Goal: Information Seeking & Learning: Compare options

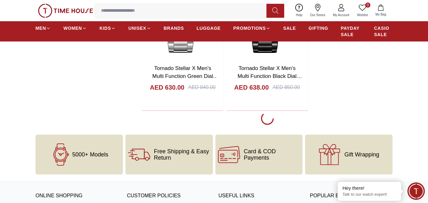
scroll to position [1360, 0]
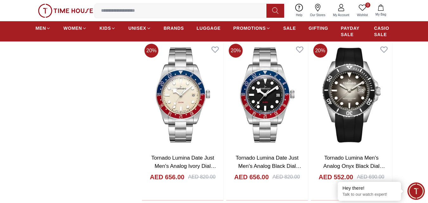
scroll to position [1424, 0]
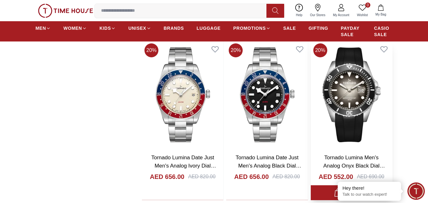
click at [363, 76] on img at bounding box center [351, 95] width 81 height 108
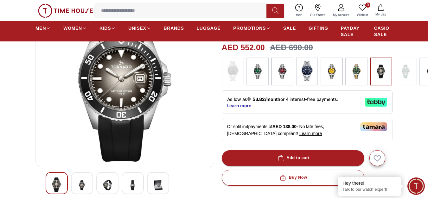
scroll to position [63, 0]
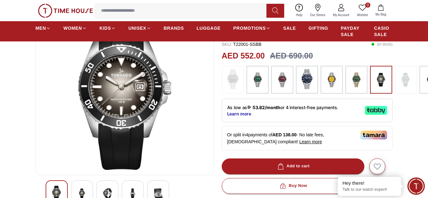
click at [83, 193] on img at bounding box center [81, 194] width 11 height 16
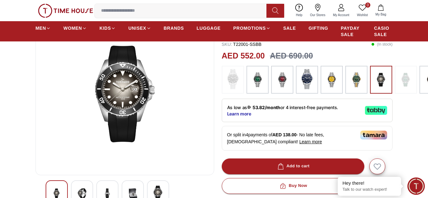
click at [99, 194] on div at bounding box center [107, 192] width 22 height 22
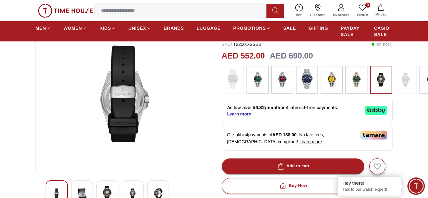
click at [128, 190] on img at bounding box center [132, 194] width 11 height 16
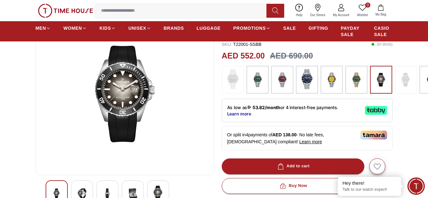
click at [155, 189] on img at bounding box center [157, 193] width 11 height 15
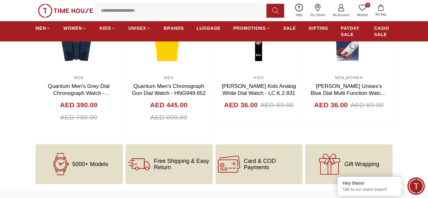
scroll to position [760, 0]
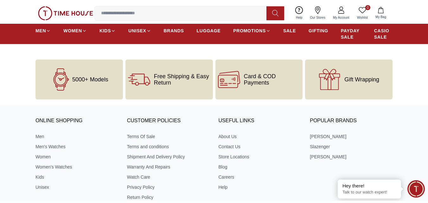
scroll to position [849, 0]
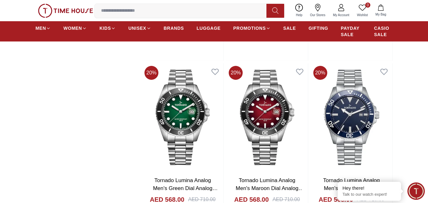
scroll to position [3198, 0]
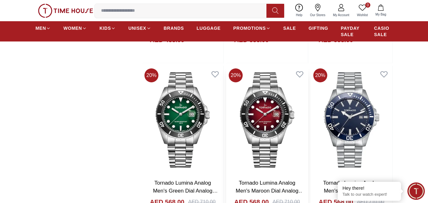
click at [264, 112] on img at bounding box center [266, 120] width 81 height 108
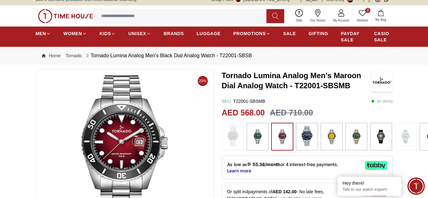
scroll to position [127, 0]
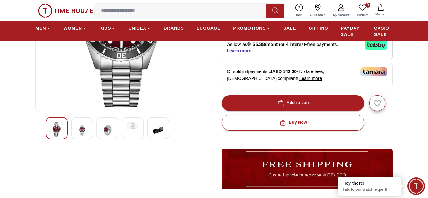
click at [79, 132] on img at bounding box center [81, 131] width 11 height 16
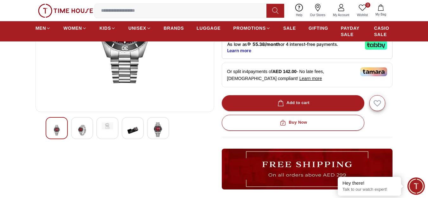
click at [106, 134] on div at bounding box center [107, 128] width 22 height 22
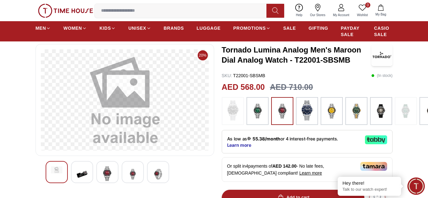
scroll to position [95, 0]
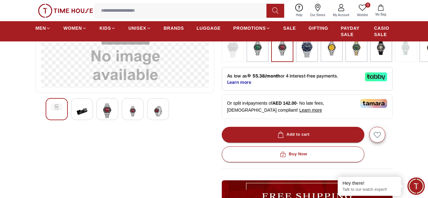
click at [106, 110] on img at bounding box center [107, 111] width 11 height 15
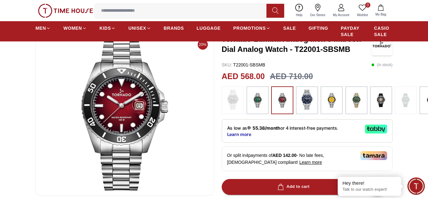
scroll to position [32, 0]
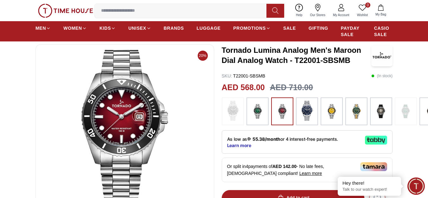
click at [300, 104] on img at bounding box center [307, 111] width 16 height 20
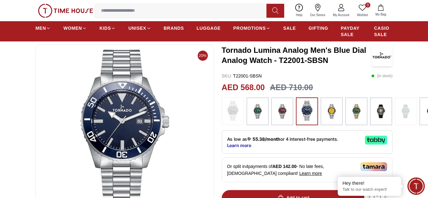
click at [376, 112] on img at bounding box center [381, 112] width 16 height 22
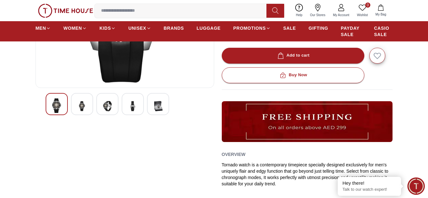
scroll to position [158, 0]
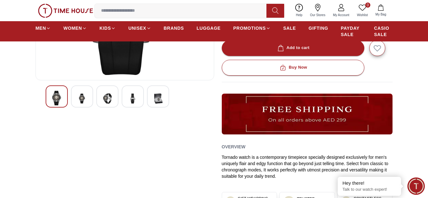
click at [160, 95] on img at bounding box center [157, 99] width 11 height 16
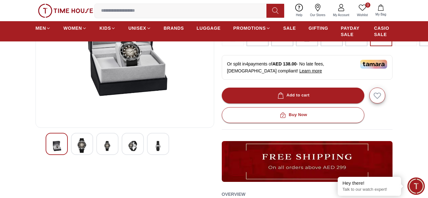
scroll to position [127, 0]
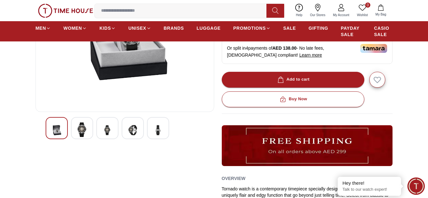
click at [128, 132] on img at bounding box center [132, 131] width 11 height 16
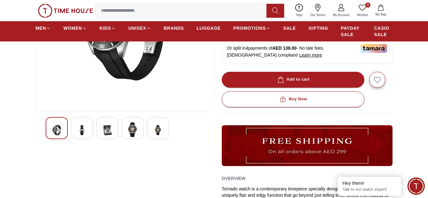
click at [132, 130] on img at bounding box center [132, 130] width 11 height 15
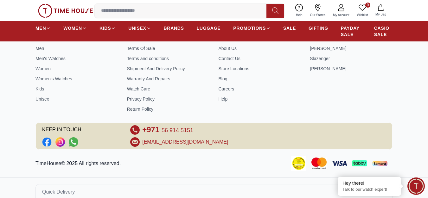
scroll to position [927, 0]
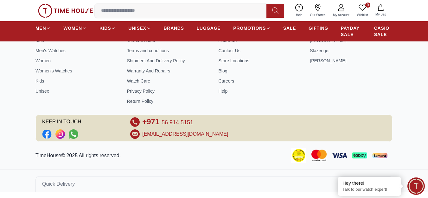
scroll to position [32, 0]
